Goal: Subscribe to service/newsletter

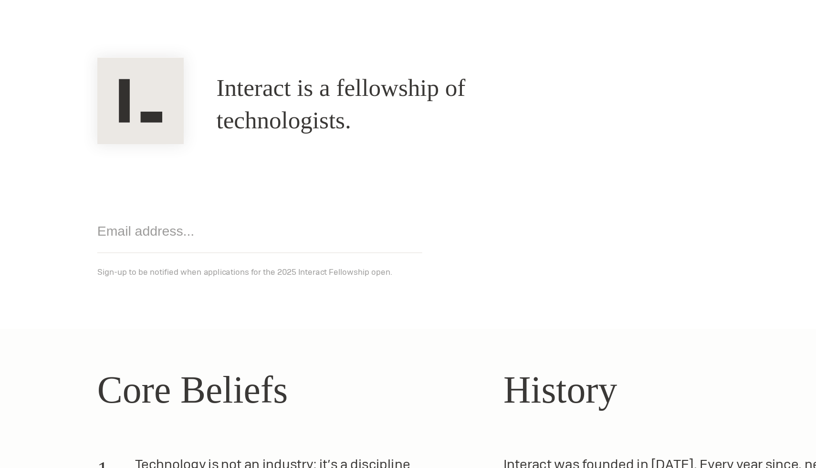
click at [219, 231] on input "email" at bounding box center [247, 231] width 229 height 31
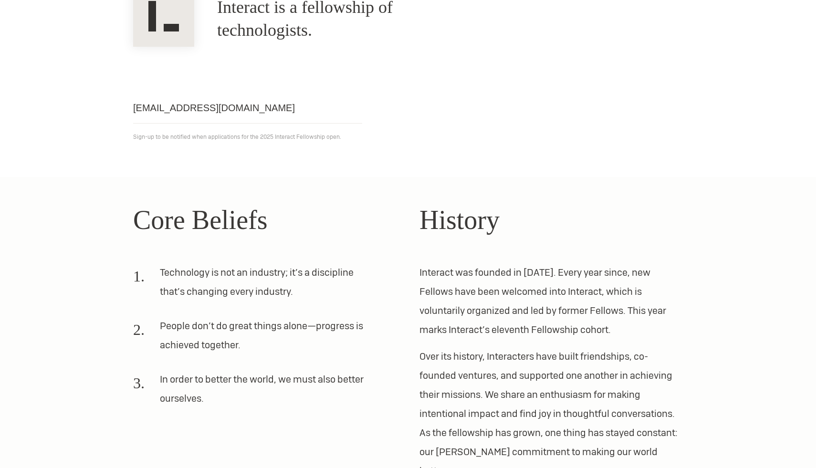
scroll to position [42, 0]
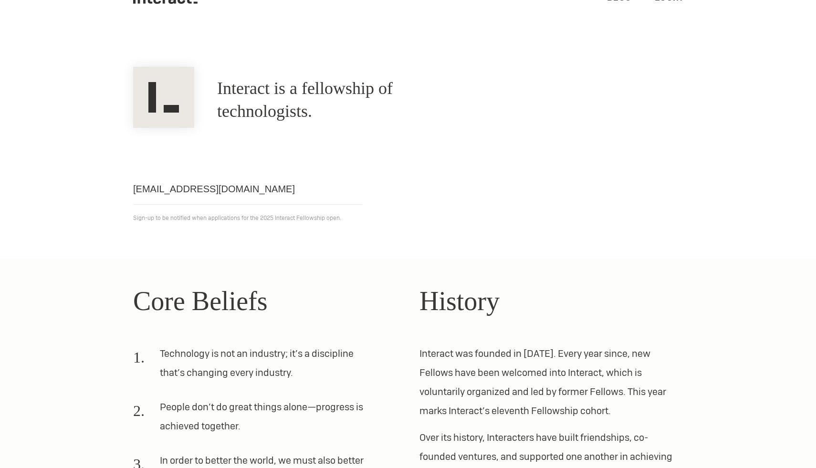
type input "[EMAIL_ADDRESS][DOMAIN_NAME]"
click at [226, 216] on p "Sign-up to be notified when applications for the 2025 Interact Fellowship open." at bounding box center [408, 217] width 550 height 11
click at [295, 190] on input "[EMAIL_ADDRESS][DOMAIN_NAME]" at bounding box center [247, 189] width 229 height 31
click input "Get notified" at bounding box center [0, 0] width 0 height 0
